Goal: Task Accomplishment & Management: Manage account settings

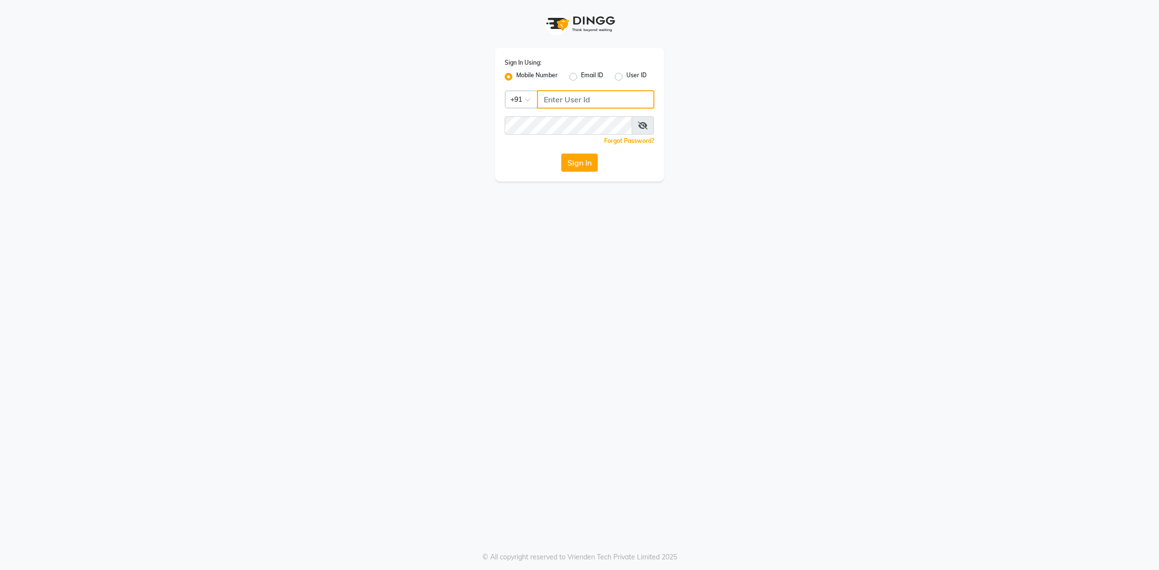
click at [597, 96] on input "Username" at bounding box center [595, 99] width 117 height 18
type input "8130700721"
click at [565, 167] on button "Sign In" at bounding box center [579, 163] width 37 height 18
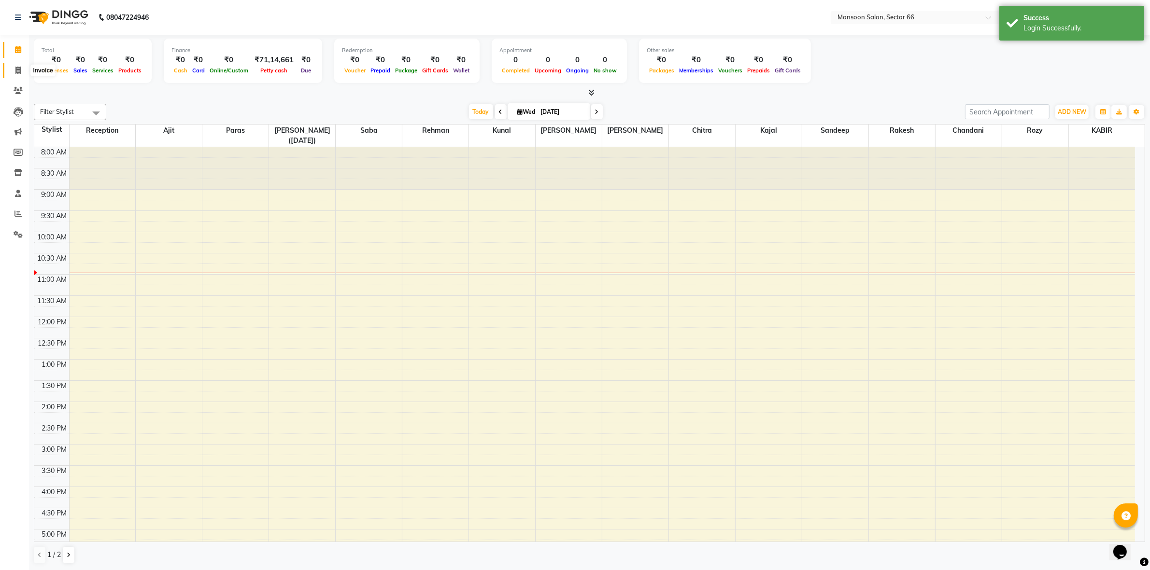
click at [20, 72] on icon at bounding box center [17, 70] width 5 height 7
select select "3741"
select select "service"
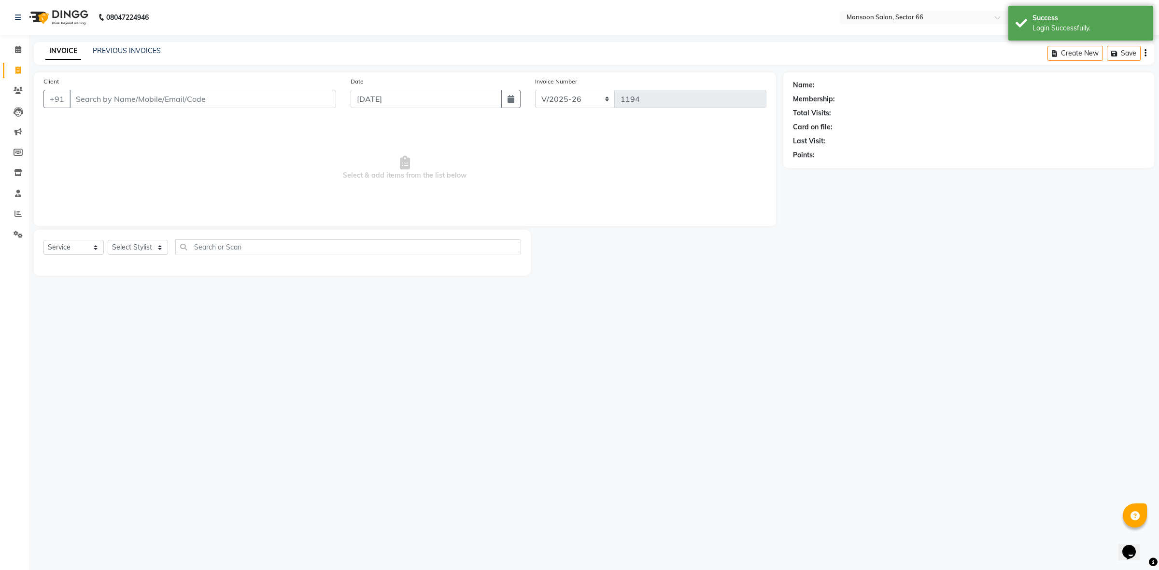
click at [85, 97] on input "Client" at bounding box center [203, 99] width 267 height 18
click at [90, 102] on input "Client" at bounding box center [203, 99] width 267 height 18
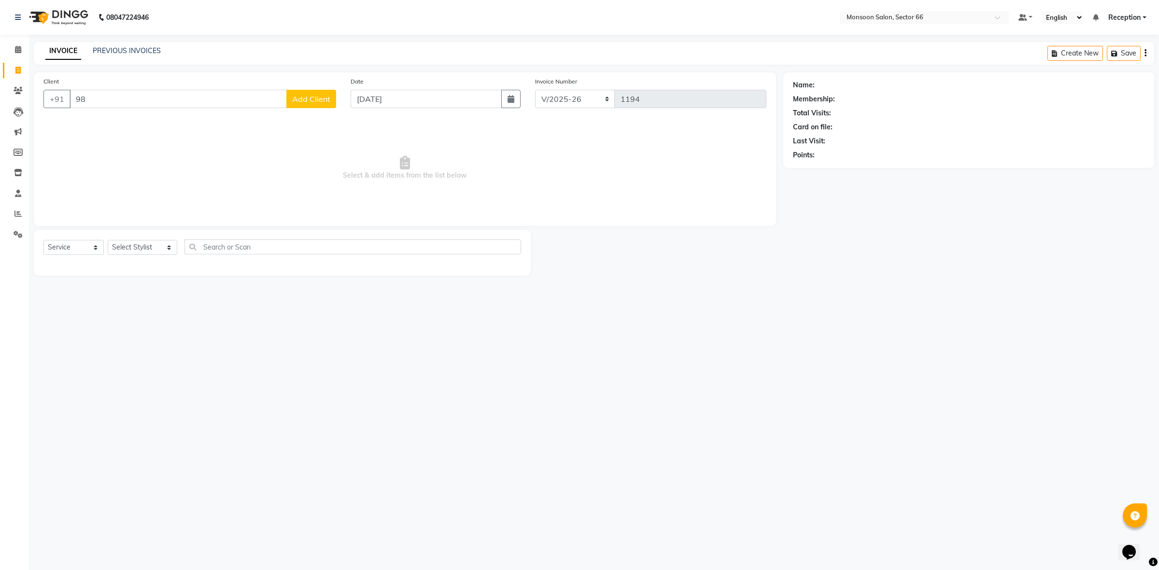
type input "9"
type input "9899888925"
select select "1: Object"
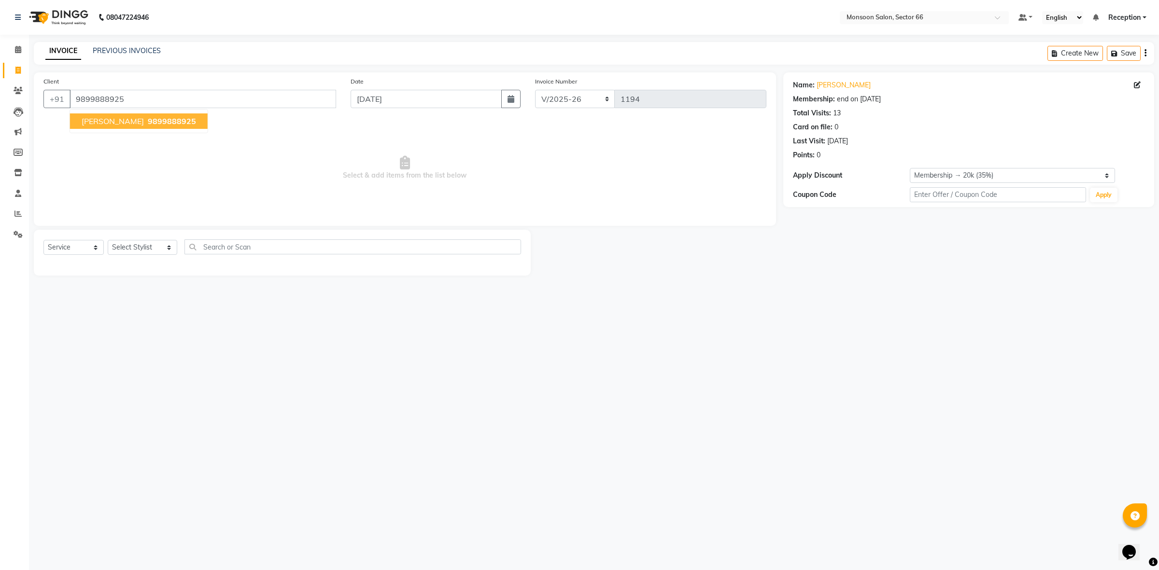
click at [98, 120] on span "[PERSON_NAME]" at bounding box center [113, 121] width 62 height 10
select select "1: Object"
click at [832, 85] on link "Miss Dhamani" at bounding box center [843, 85] width 54 height 10
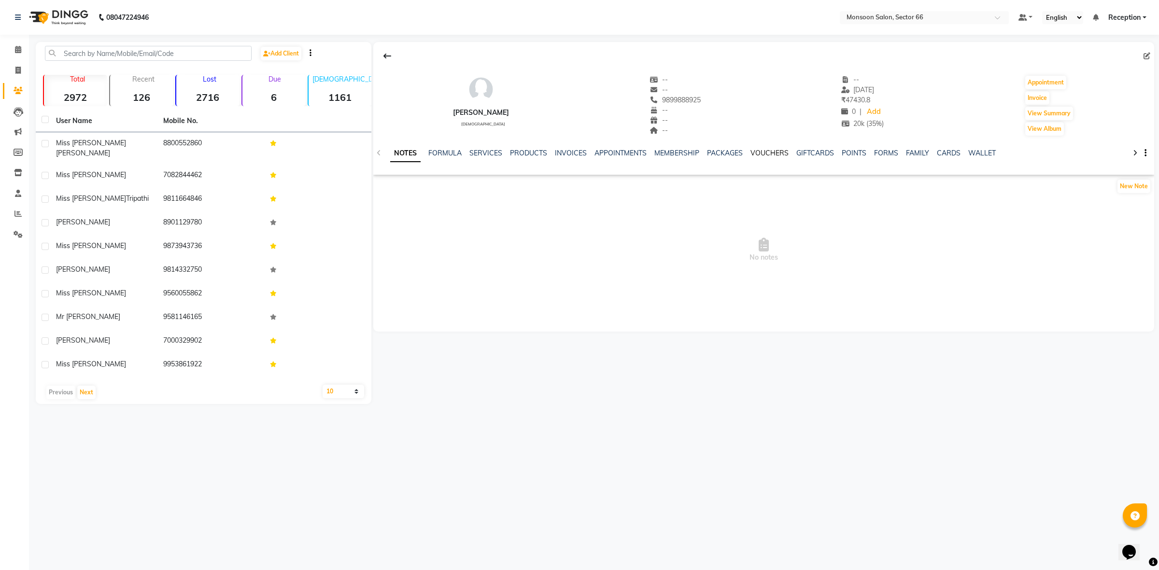
click at [771, 155] on link "VOUCHERS" at bounding box center [769, 153] width 38 height 9
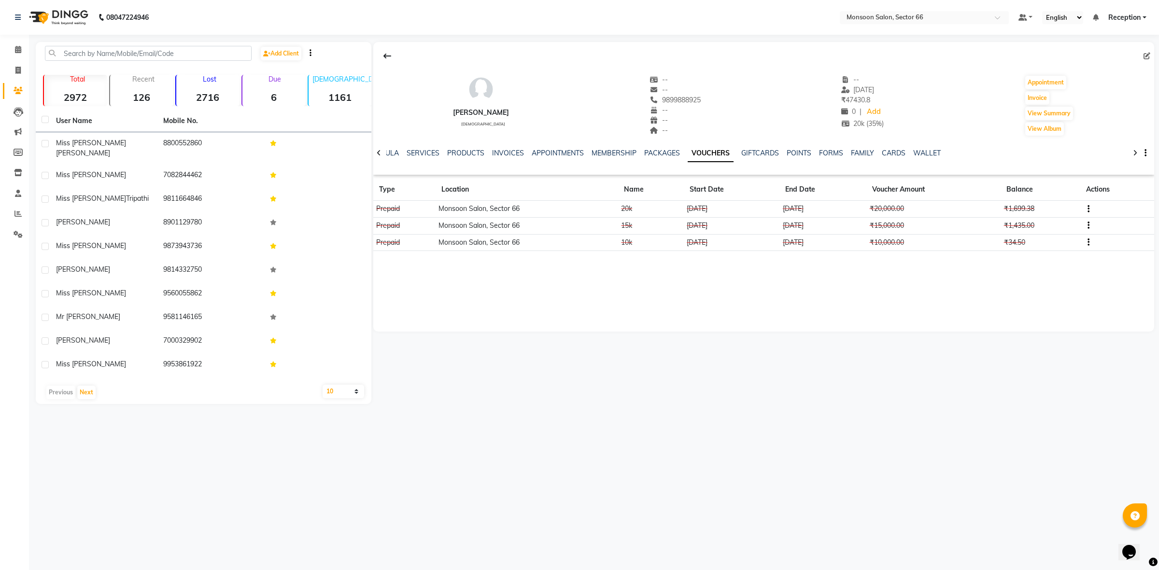
click at [1088, 203] on td at bounding box center [1117, 209] width 74 height 17
click at [1086, 208] on button "button" at bounding box center [1086, 209] width 6 height 10
click at [1020, 209] on div "Edit" at bounding box center [1043, 209] width 60 height 12
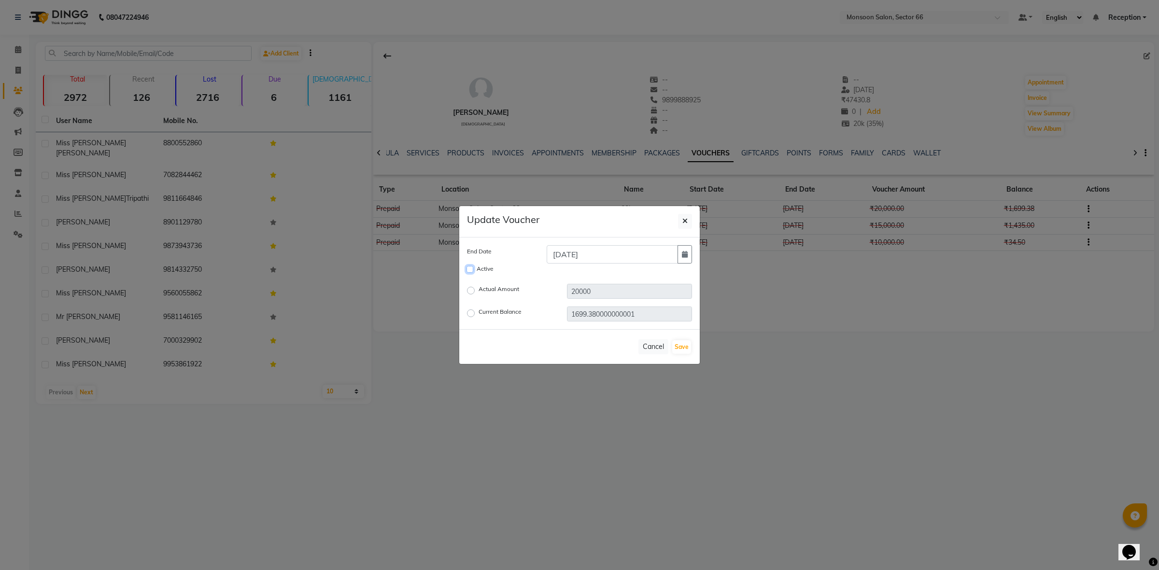
click at [468, 266] on input "Active" at bounding box center [469, 269] width 7 height 7
checkbox input "true"
click at [682, 342] on button "Save" at bounding box center [681, 347] width 19 height 14
checkbox input "false"
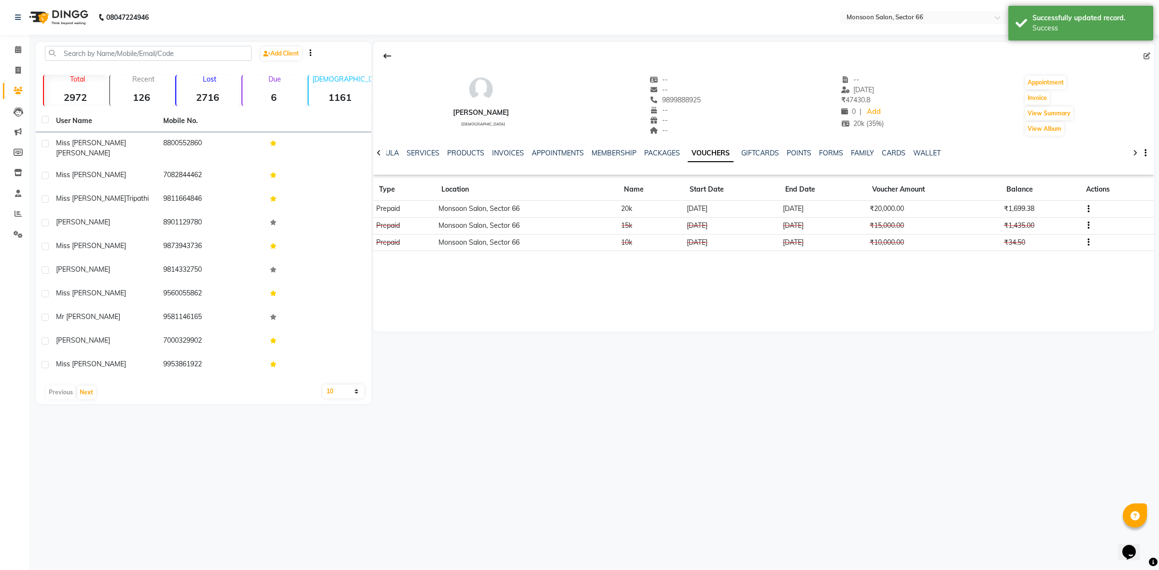
click at [1085, 225] on button "button" at bounding box center [1086, 226] width 6 height 10
click at [1015, 227] on div "Edit" at bounding box center [1043, 226] width 60 height 12
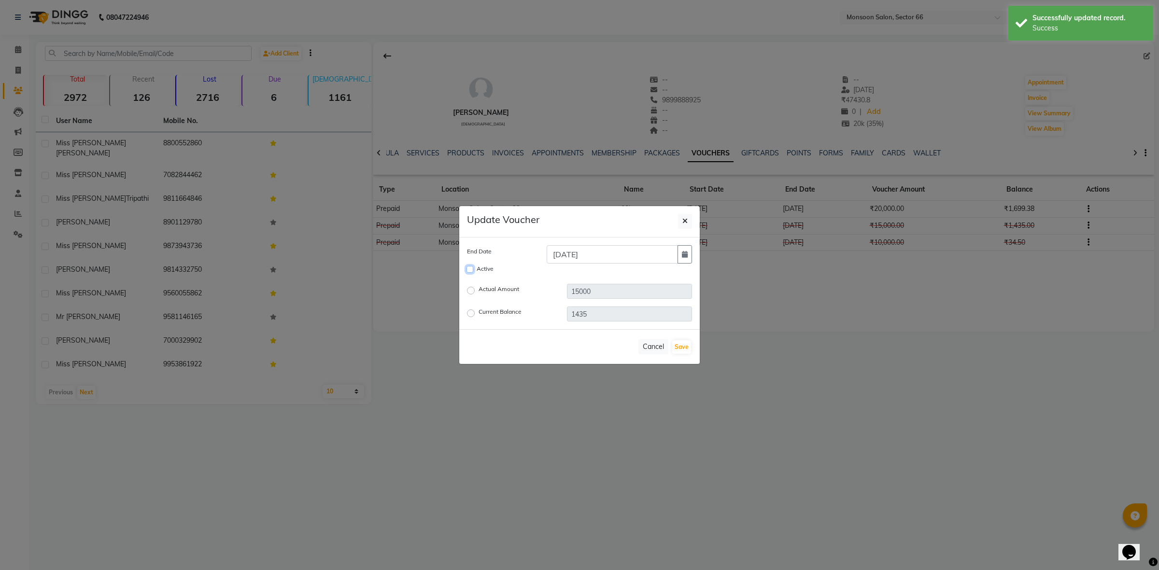
click at [469, 267] on input "Active" at bounding box center [469, 269] width 7 height 7
checkbox input "true"
click at [686, 346] on button "Save" at bounding box center [681, 347] width 19 height 14
checkbox input "false"
